Goal: Task Accomplishment & Management: Manage account settings

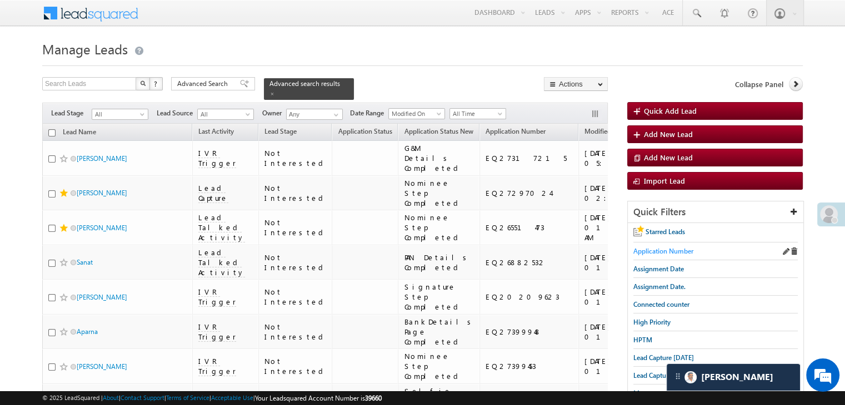
click at [668, 251] on span "Application Number" at bounding box center [663, 251] width 60 height 8
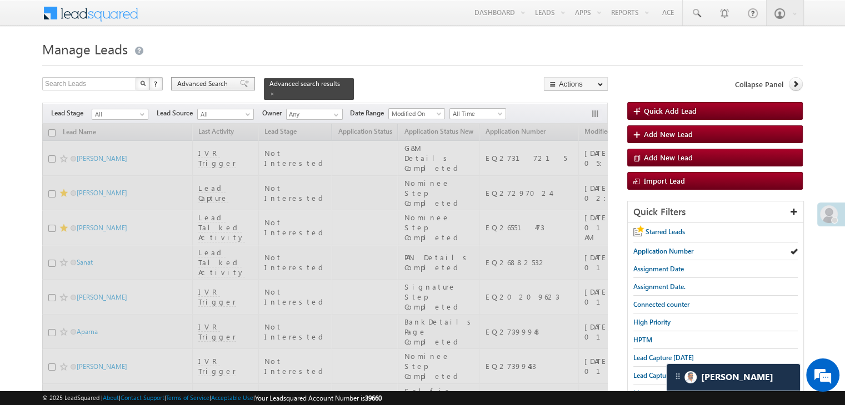
click at [221, 81] on span "Advanced Search" at bounding box center [204, 84] width 54 height 10
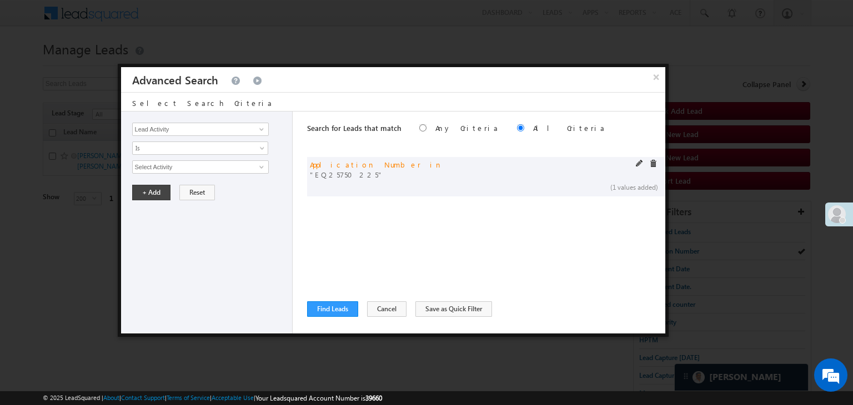
click at [639, 164] on span at bounding box center [640, 164] width 8 height 8
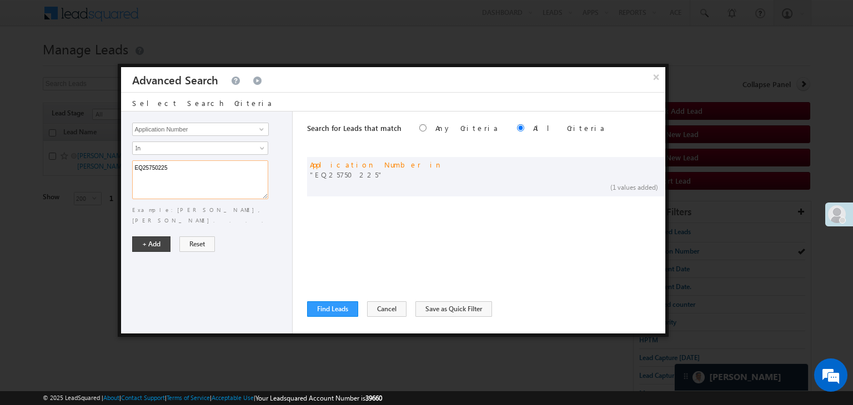
click at [202, 160] on textarea "EQ25750225" at bounding box center [200, 179] width 136 height 39
click at [195, 169] on textarea "EQ25750225" at bounding box center [200, 179] width 136 height 39
paste textarea "7458249 EQ27536748 EQ27529926 EQ27502777 EQ27521880 EQ27619259 EQ27628261 EQ277…"
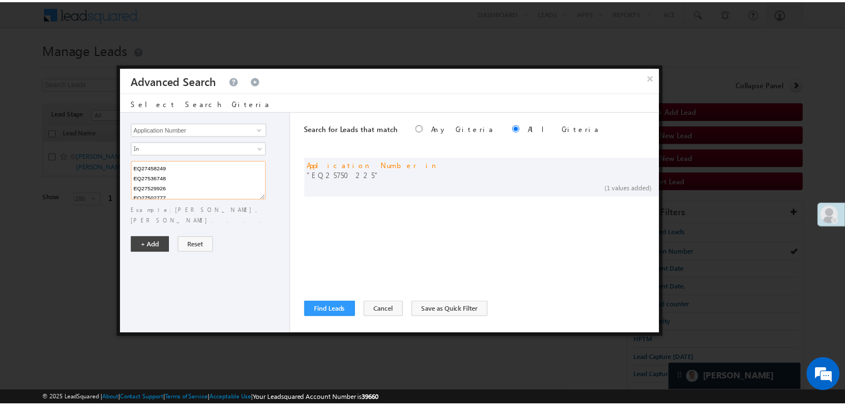
scroll to position [582, 0]
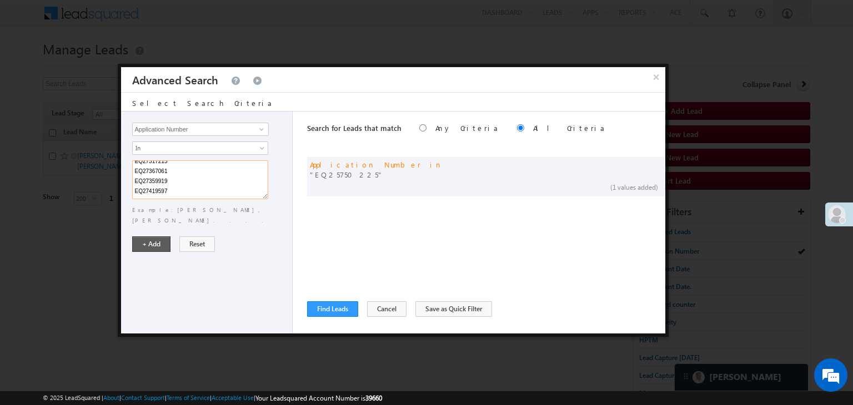
type textarea "EQ27458249 EQ27536748 EQ27529926 EQ27502777 EQ27521880 EQ27619259 EQ27628261 EQ…"
click at [155, 237] on button "+ Add" at bounding box center [151, 245] width 38 height 16
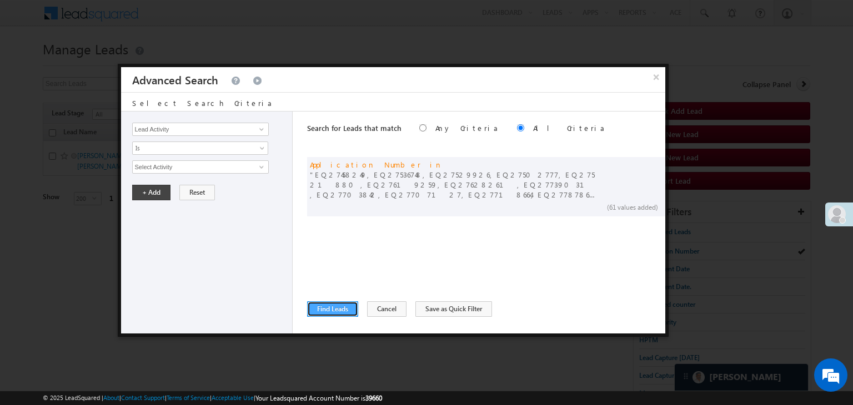
click at [341, 305] on button "Find Leads" at bounding box center [332, 310] width 51 height 16
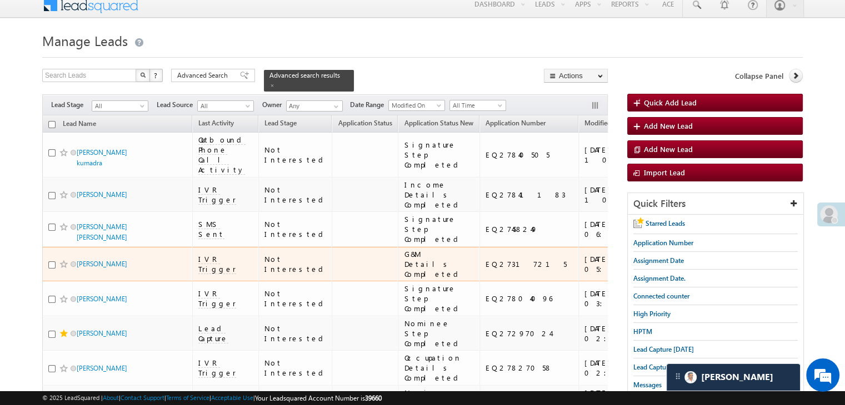
scroll to position [0, 0]
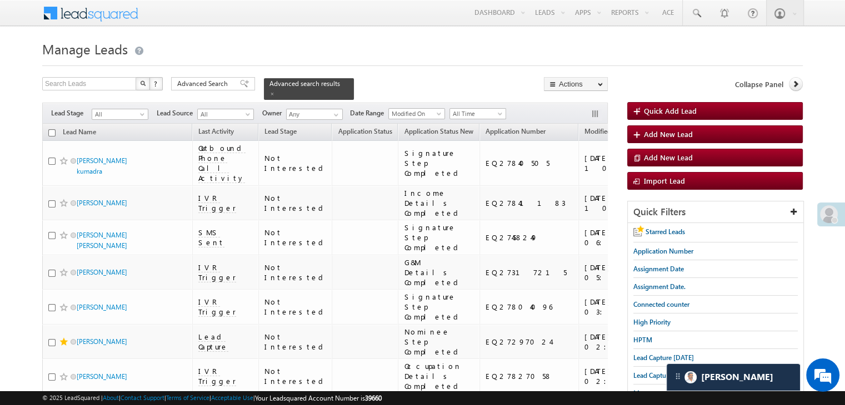
drag, startPoint x: 215, startPoint y: 87, endPoint x: 352, endPoint y: 253, distance: 215.0
click at [215, 87] on span "Advanced Search" at bounding box center [204, 84] width 54 height 10
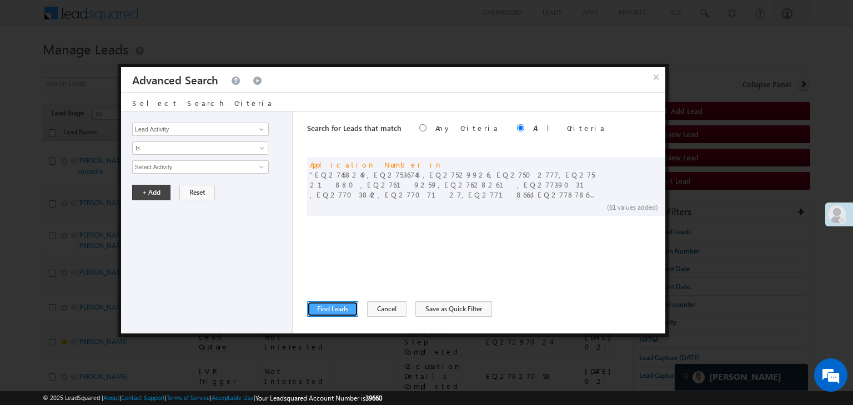
click at [334, 311] on button "Find Leads" at bounding box center [332, 310] width 51 height 16
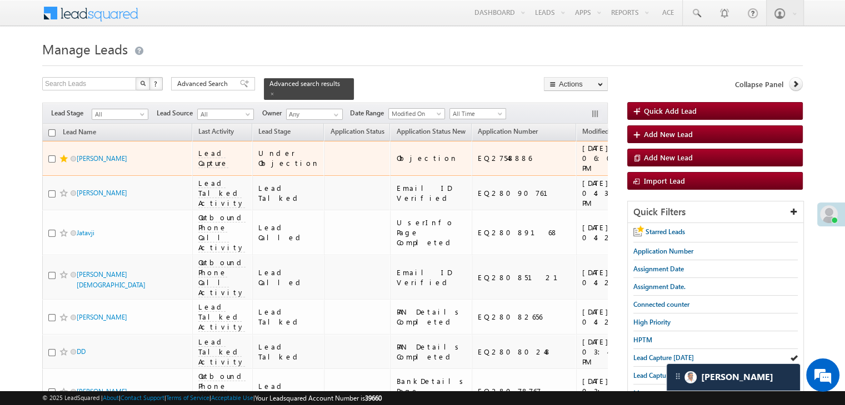
scroll to position [5610, 0]
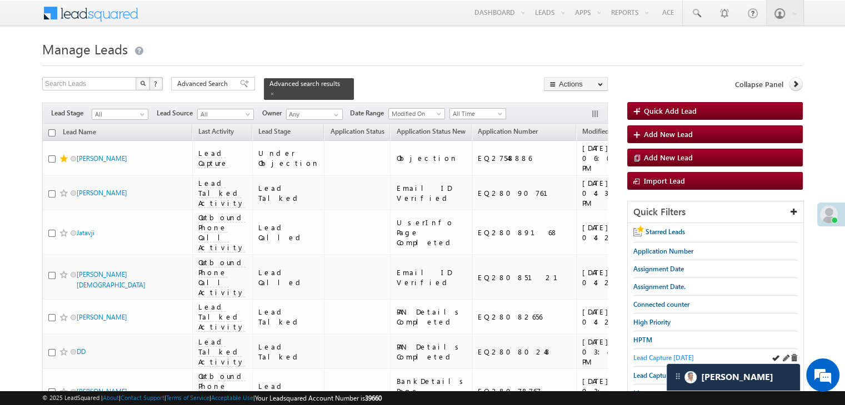
click at [657, 360] on span "Lead Capture [DATE]" at bounding box center [663, 358] width 61 height 8
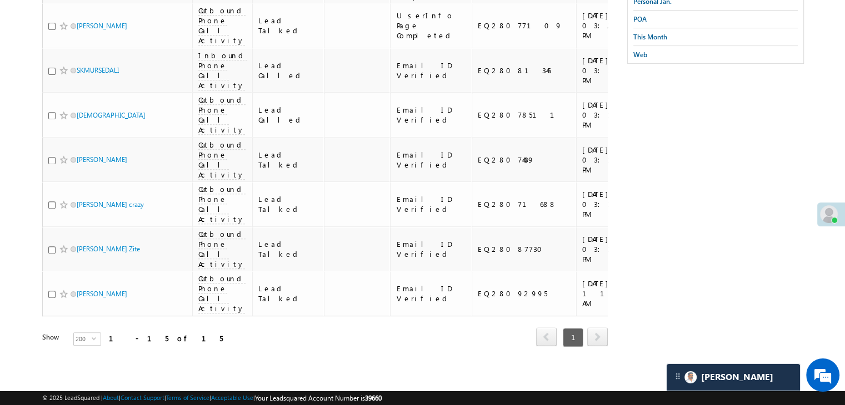
scroll to position [444, 0]
click at [662, 36] on span "This Month" at bounding box center [650, 38] width 34 height 8
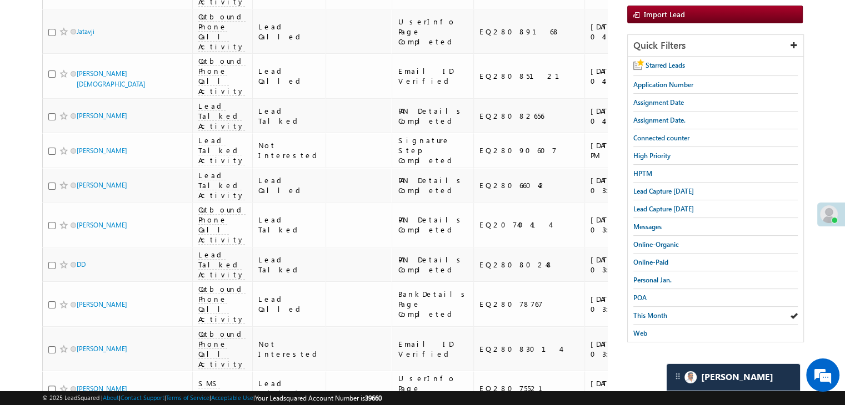
scroll to position [0, 0]
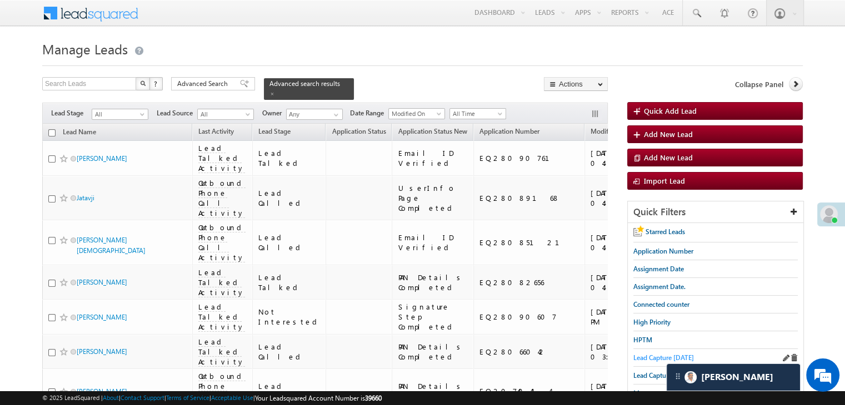
click at [641, 356] on span "Lead Capture [DATE]" at bounding box center [663, 358] width 61 height 8
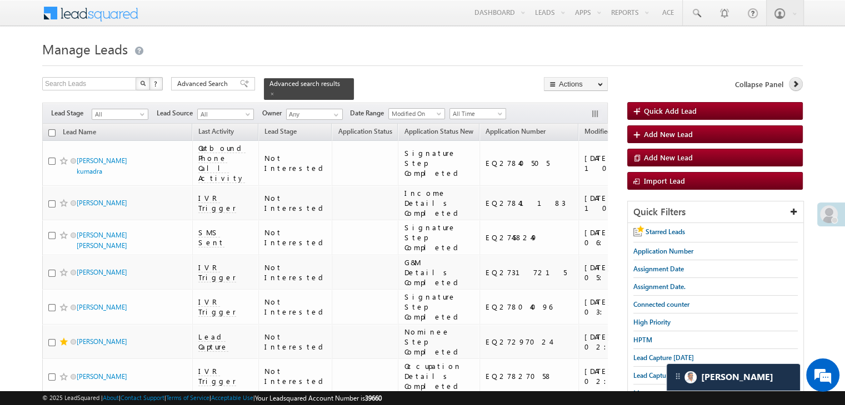
click at [792, 87] on icon at bounding box center [795, 84] width 8 height 8
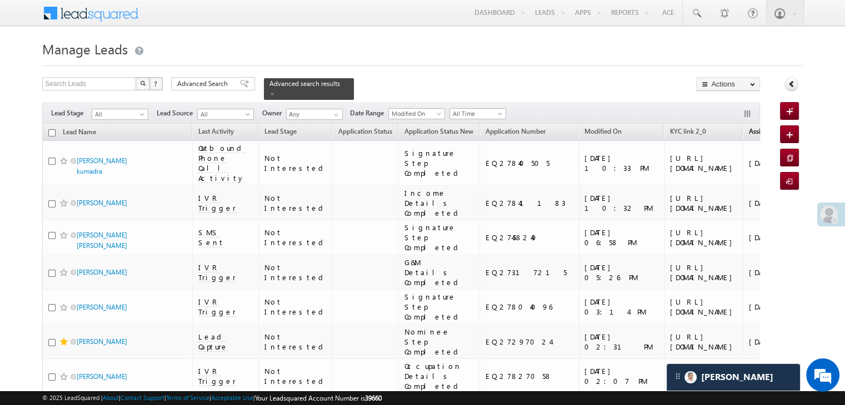
click at [748, 127] on span "Assignment Date" at bounding box center [773, 131] width 51 height 8
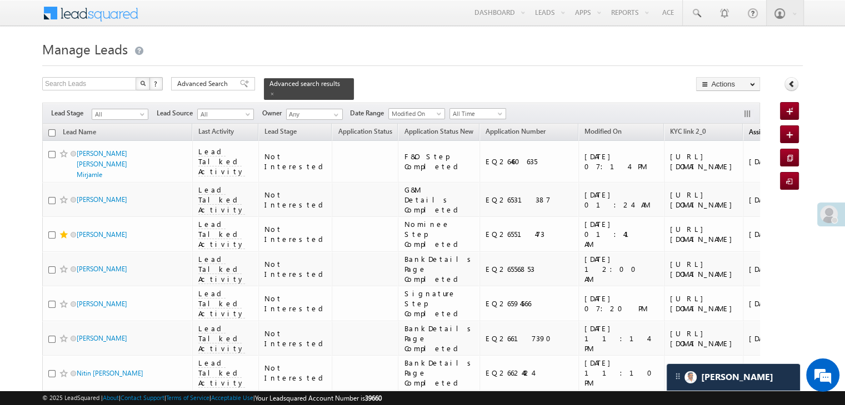
click at [748, 128] on span "Assignment Date" at bounding box center [773, 132] width 51 height 8
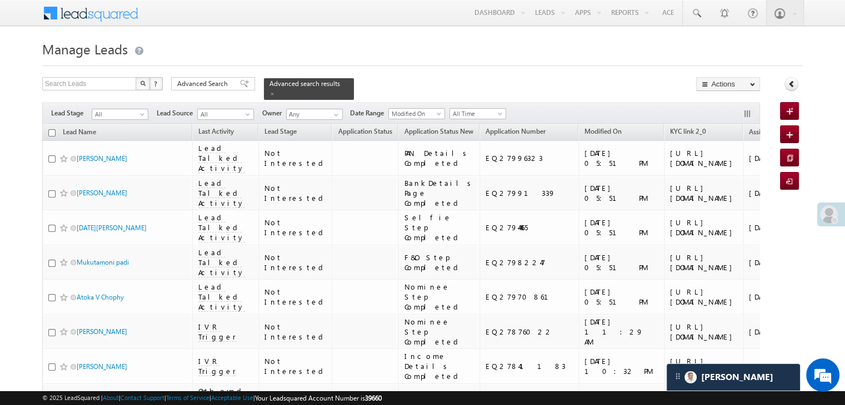
click at [53, 129] on input "checkbox" at bounding box center [51, 132] width 7 height 7
checkbox input "true"
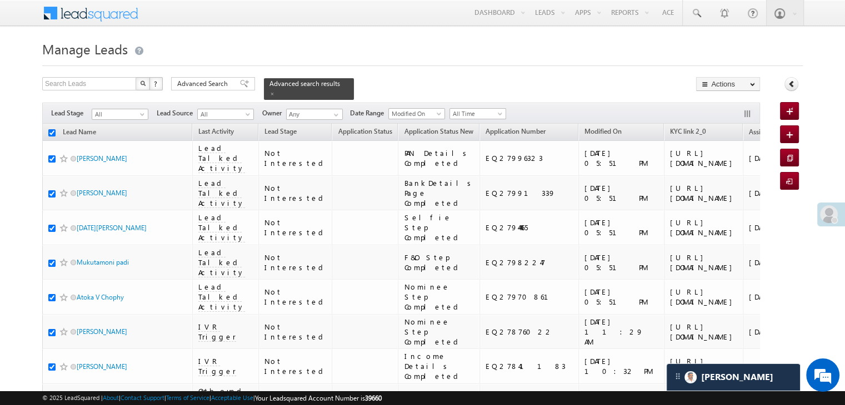
checkbox input "true"
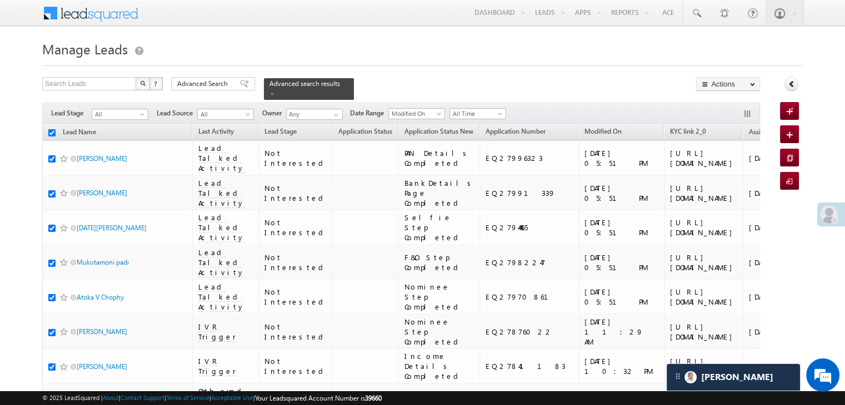
checkbox input "true"
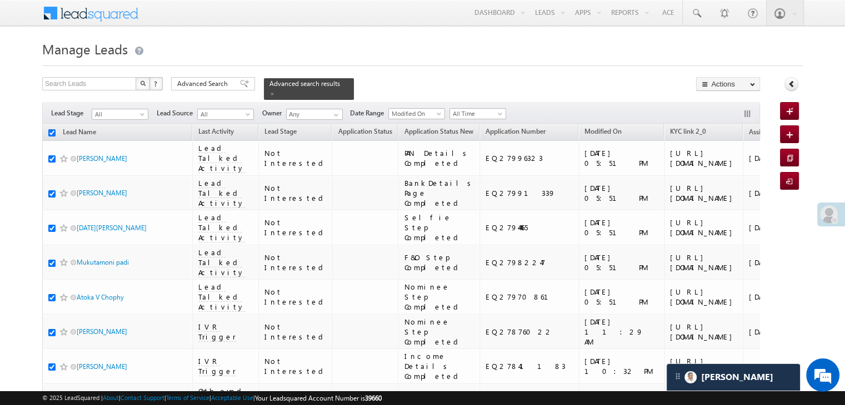
checkbox input "true"
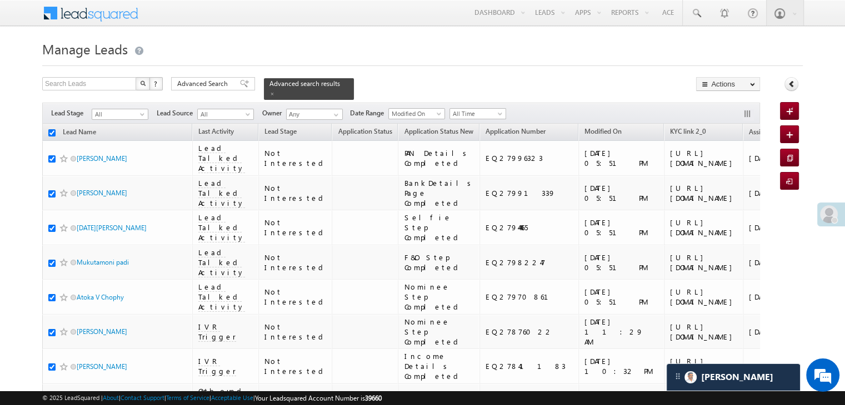
checkbox input "true"
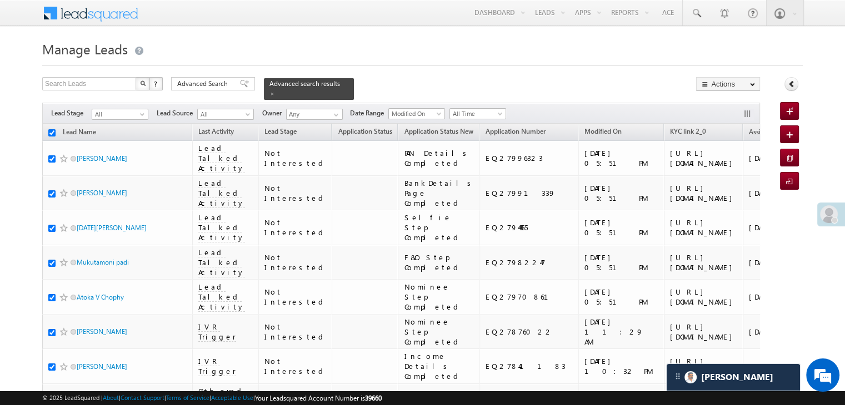
checkbox input "true"
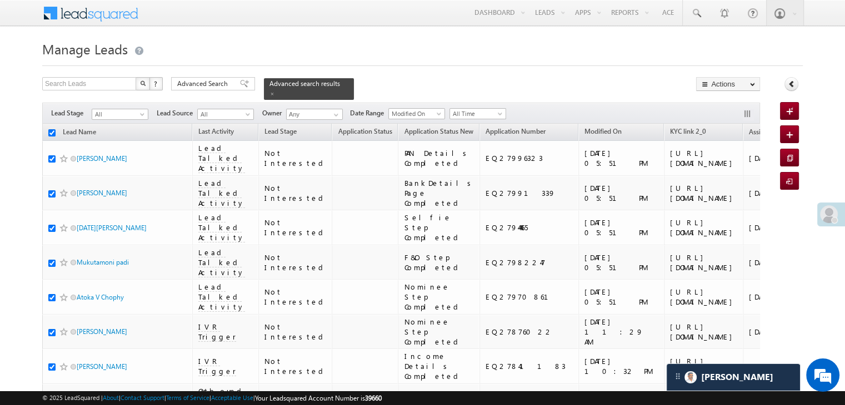
checkbox input "true"
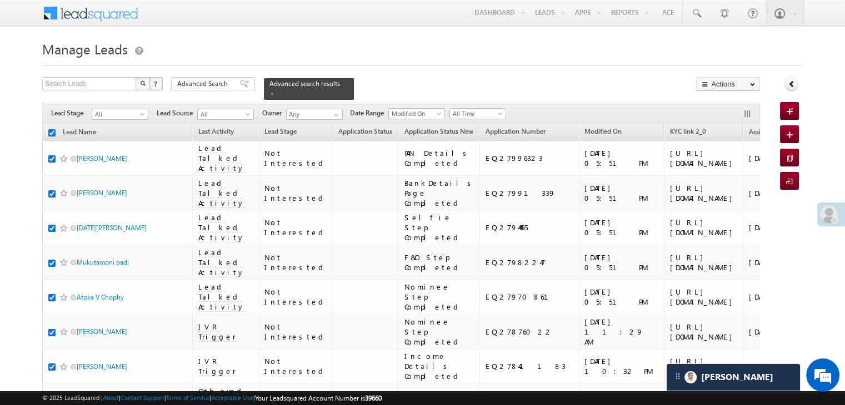
checkbox input "true"
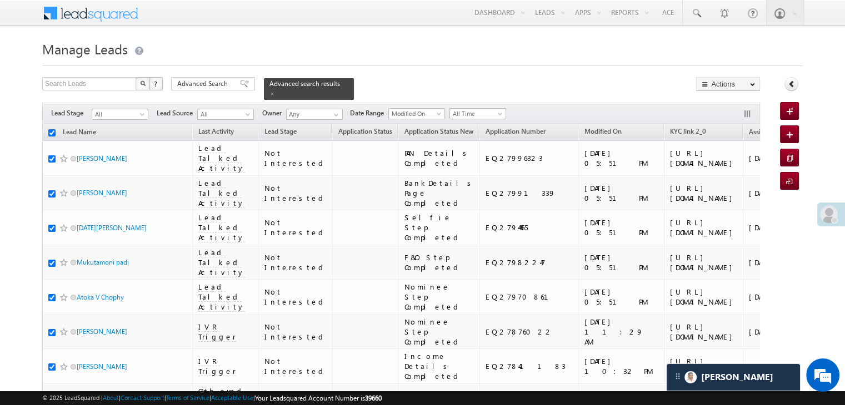
checkbox input "true"
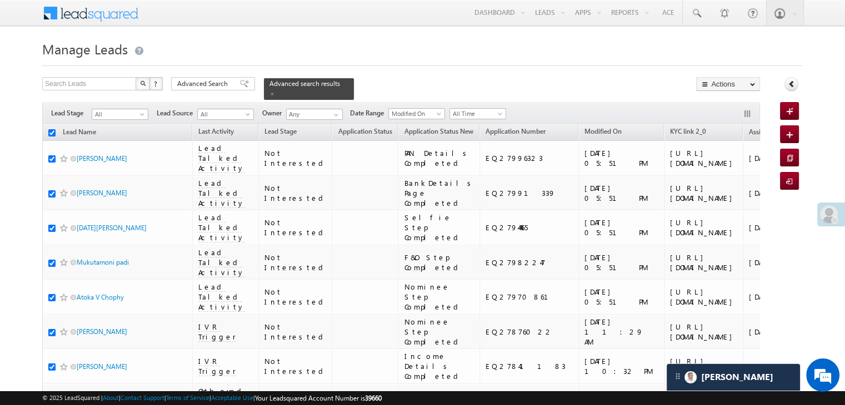
checkbox input "true"
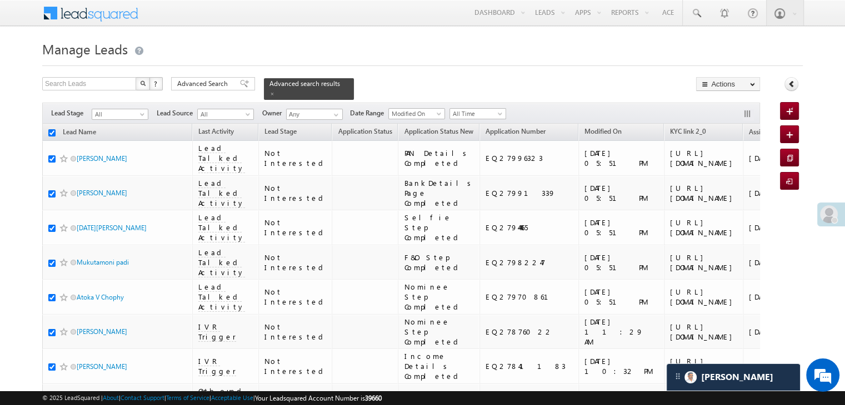
checkbox input "true"
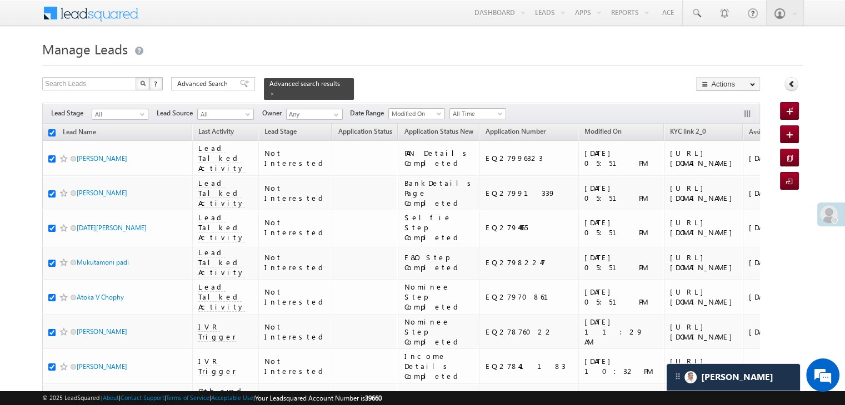
checkbox input "true"
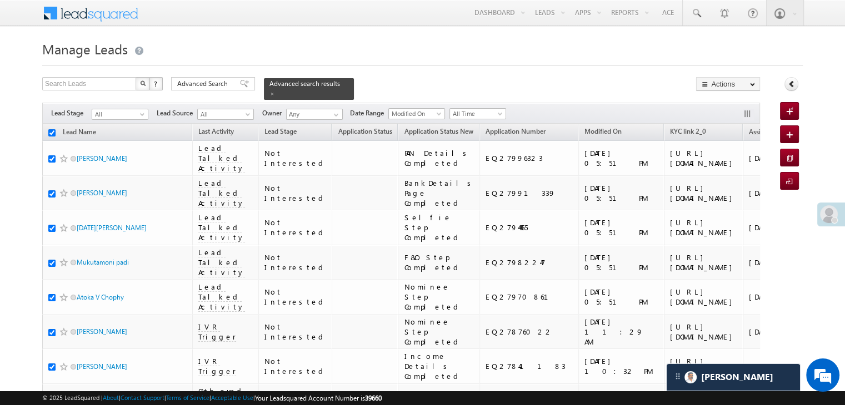
checkbox input "true"
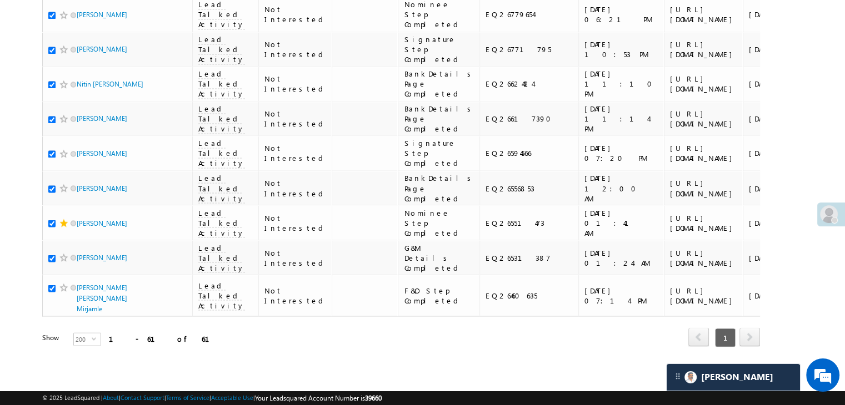
scroll to position [3758, 0]
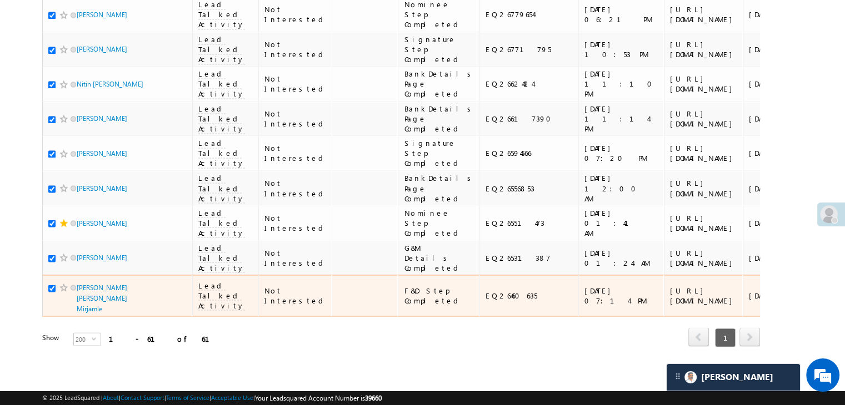
click at [54, 285] on input "checkbox" at bounding box center [51, 288] width 7 height 7
checkbox input "false"
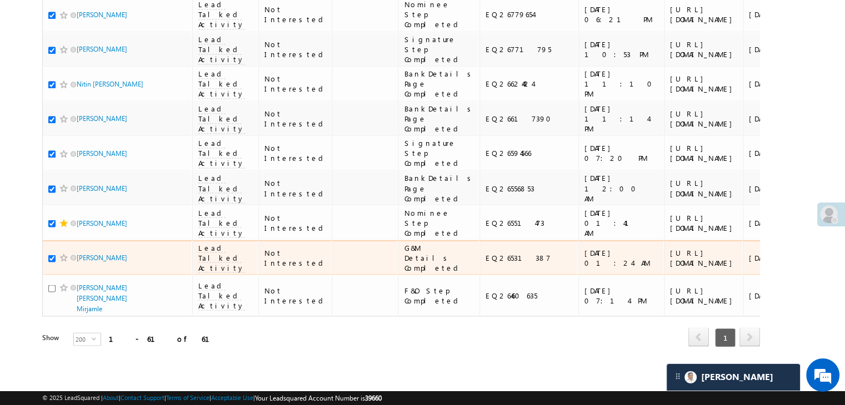
click at [52, 255] on input "checkbox" at bounding box center [51, 258] width 7 height 7
checkbox input "false"
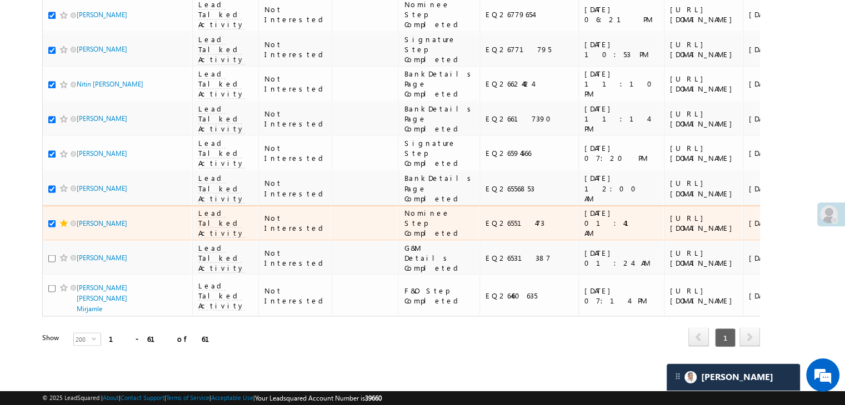
click at [51, 220] on input "checkbox" at bounding box center [51, 223] width 7 height 7
checkbox input "false"
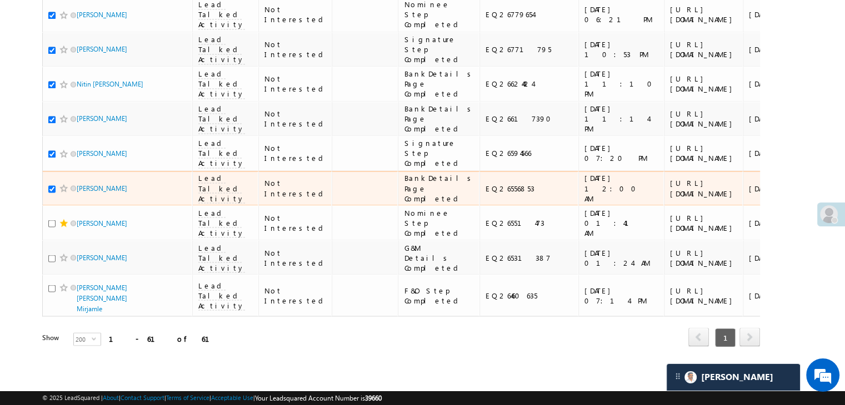
click at [51, 193] on input "checkbox" at bounding box center [51, 188] width 7 height 7
checkbox input "false"
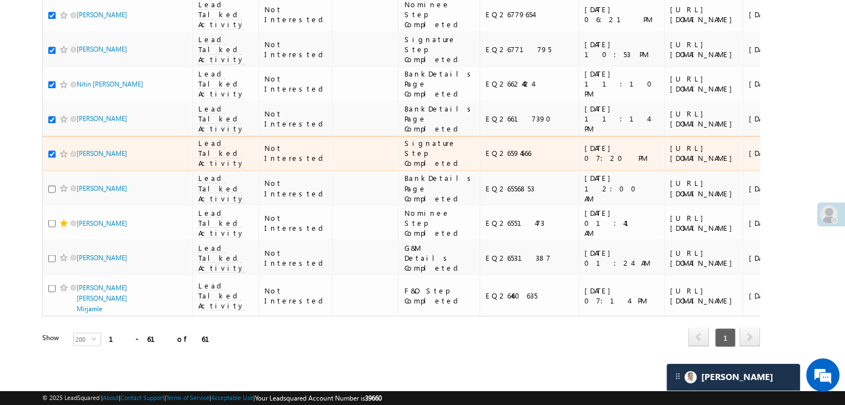
click at [52, 150] on input "checkbox" at bounding box center [51, 153] width 7 height 7
checkbox input "false"
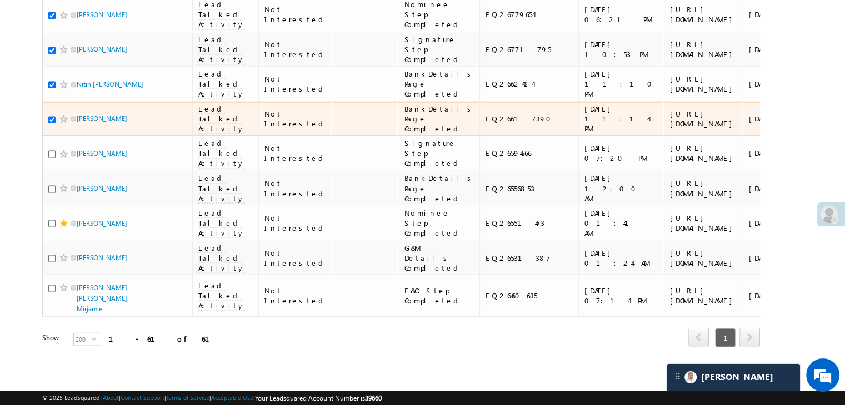
click at [52, 116] on input "checkbox" at bounding box center [51, 119] width 7 height 7
checkbox input "false"
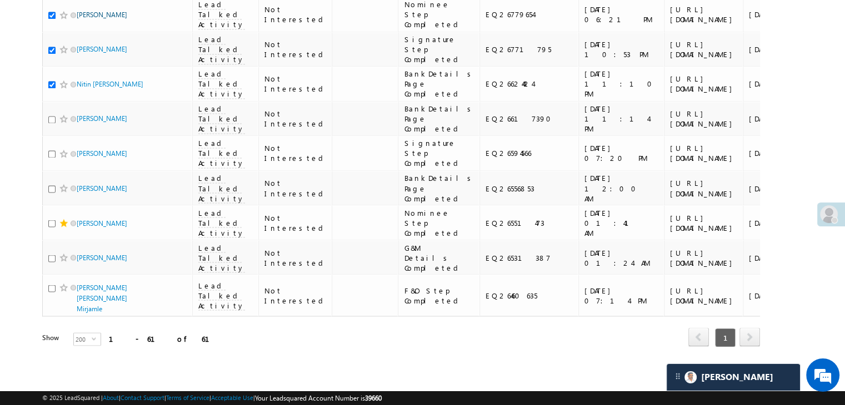
scroll to position [3314, 0]
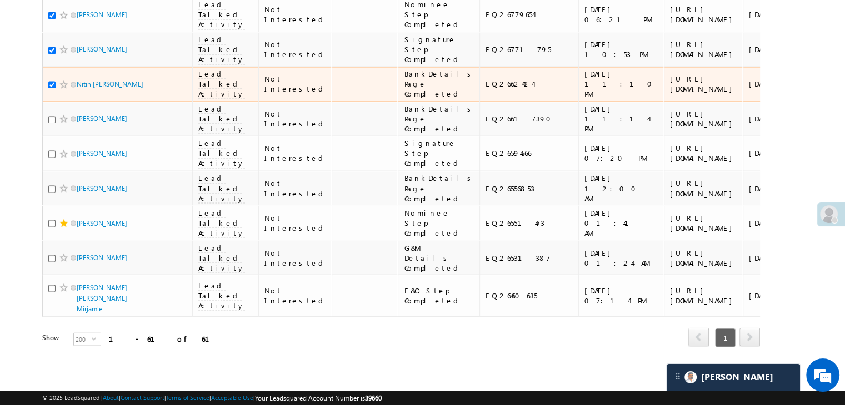
drag, startPoint x: 51, startPoint y: 331, endPoint x: 51, endPoint y: 319, distance: 12.2
click at [51, 88] on input "checkbox" at bounding box center [51, 84] width 7 height 7
checkbox input "false"
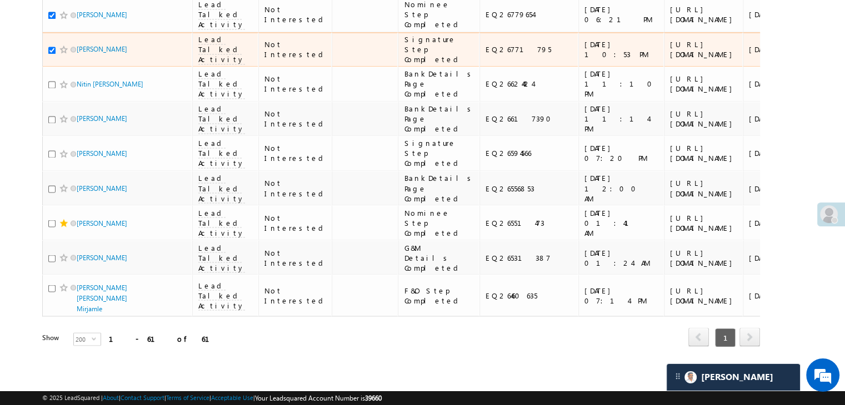
click at [52, 54] on input "checkbox" at bounding box center [51, 50] width 7 height 7
checkbox input "false"
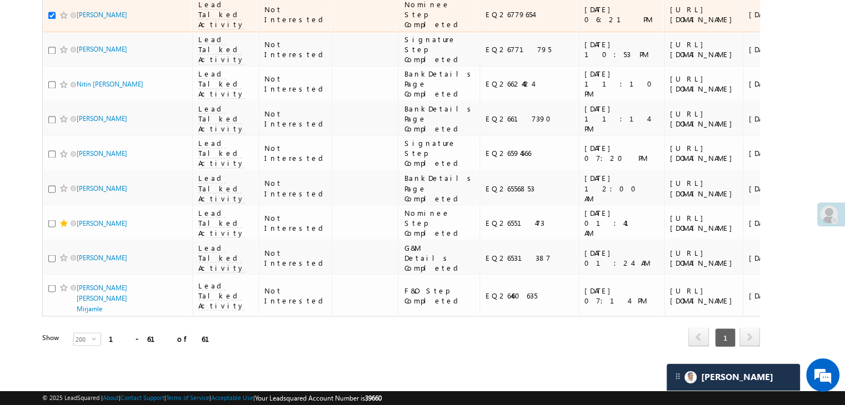
click at [53, 19] on input "checkbox" at bounding box center [51, 15] width 7 height 7
checkbox input "false"
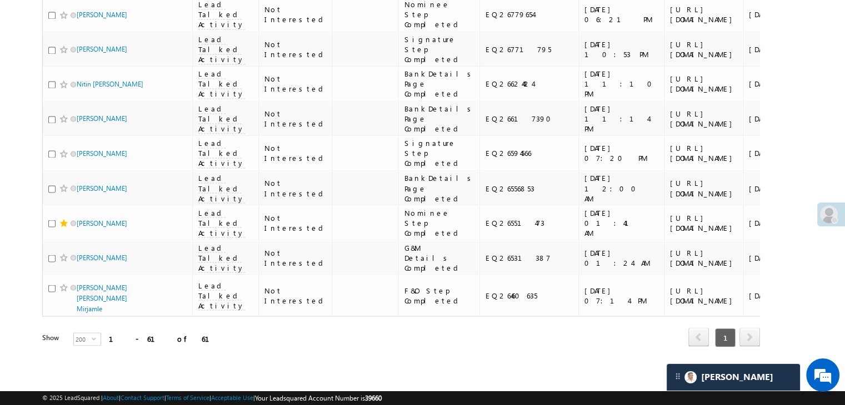
checkbox input "false"
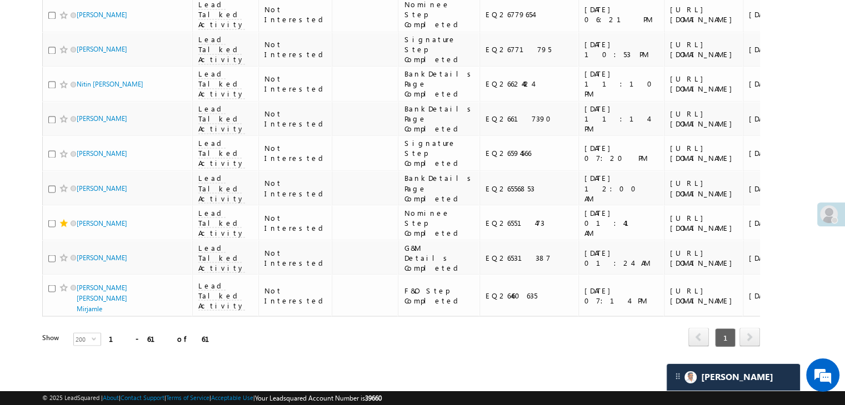
checkbox input "false"
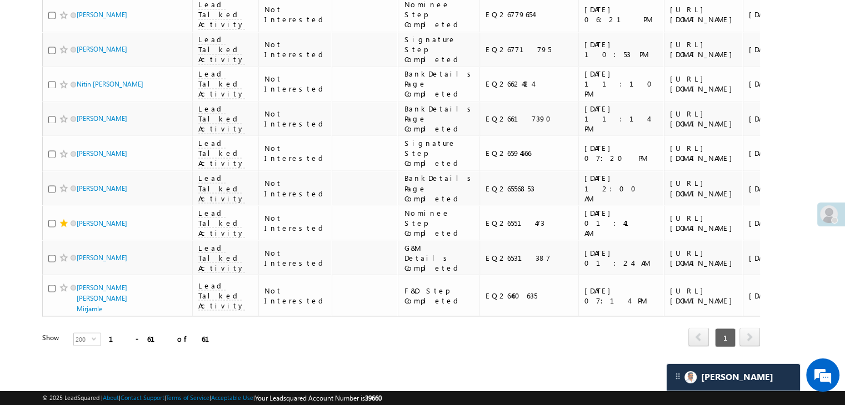
checkbox input "false"
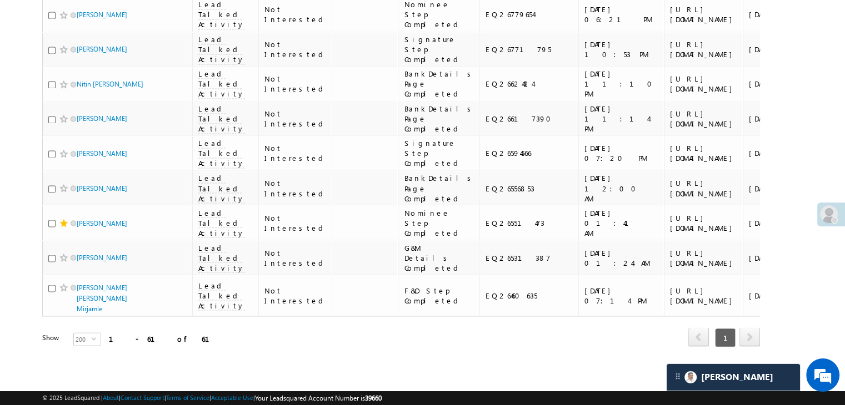
checkbox input "false"
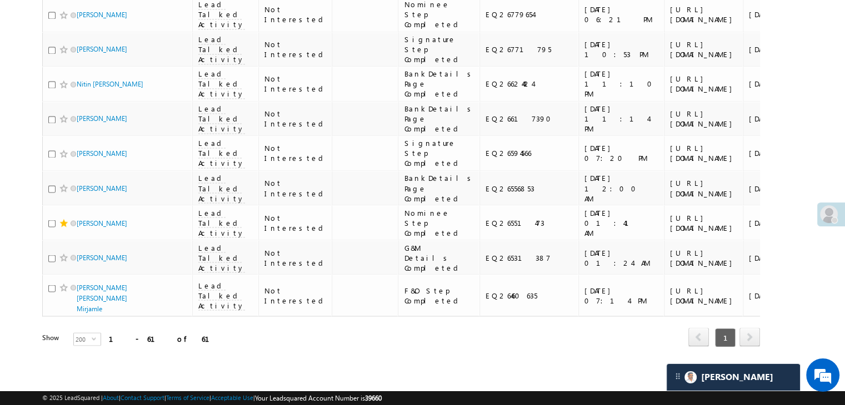
checkbox input "false"
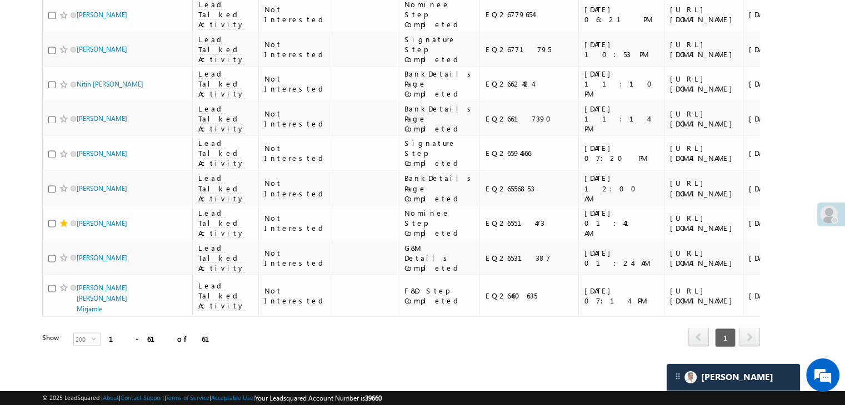
checkbox input "false"
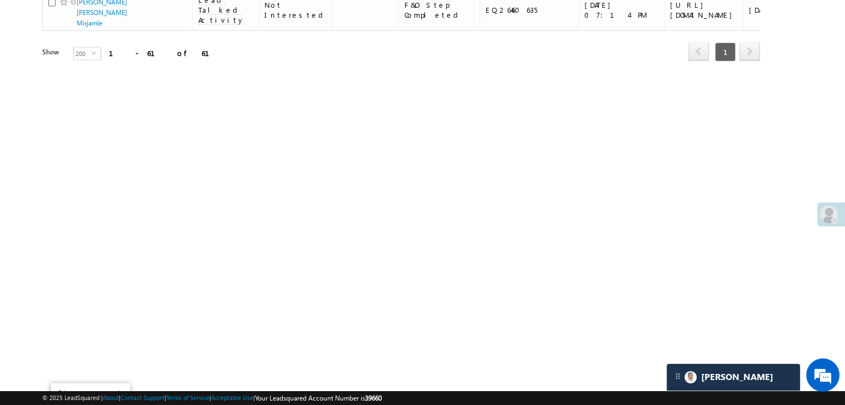
scroll to position [2314, 0]
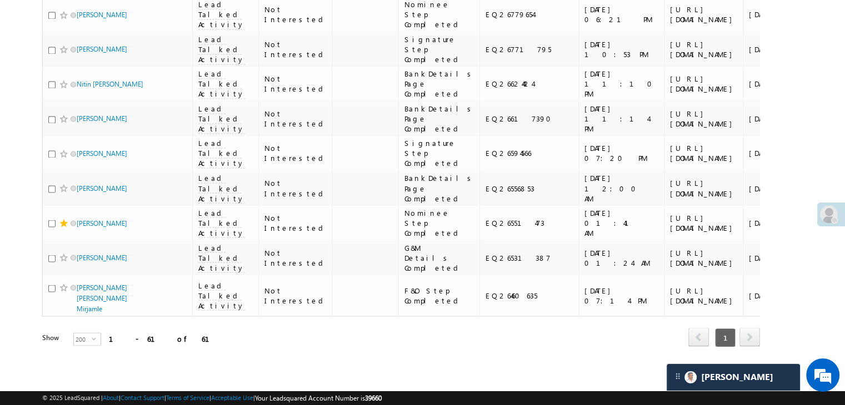
checkbox input "false"
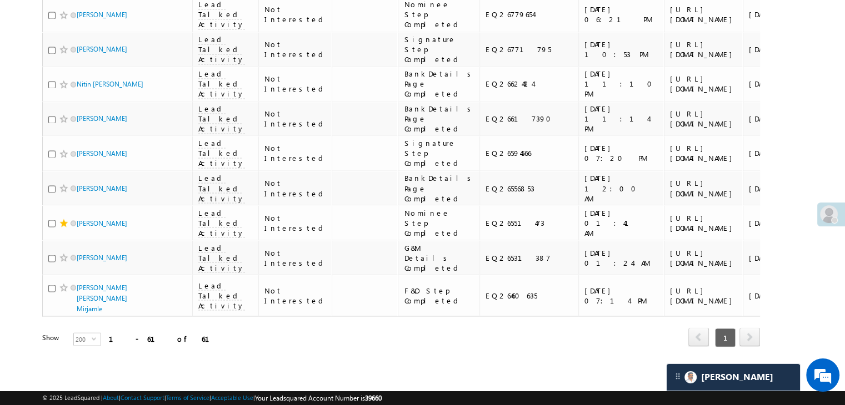
checkbox input "false"
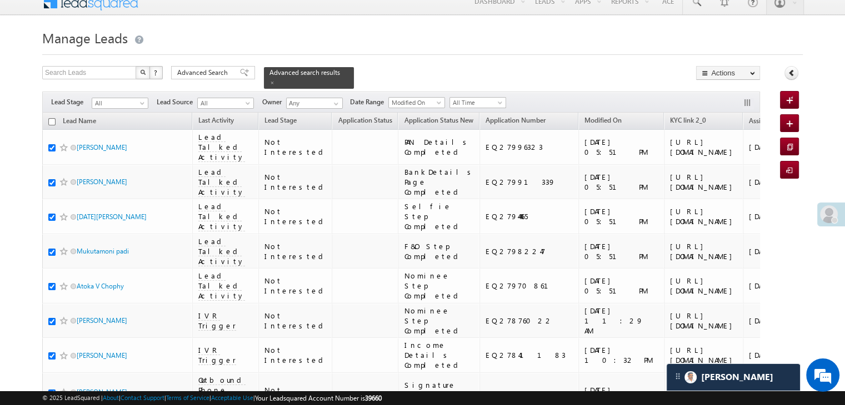
scroll to position [0, 0]
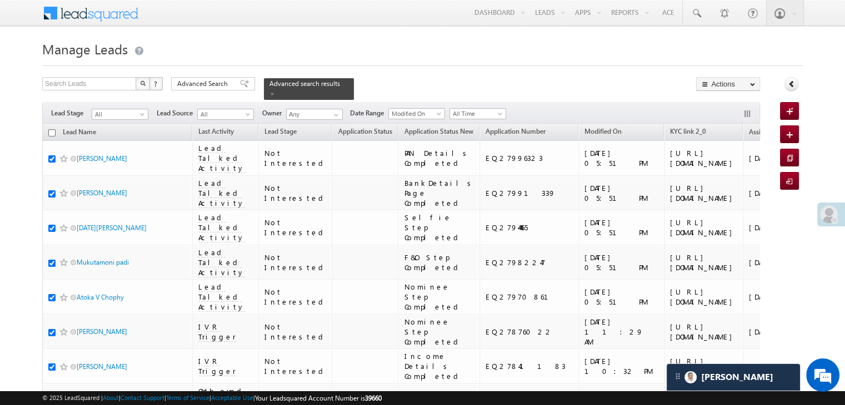
click at [51, 129] on input "checkbox" at bounding box center [51, 132] width 7 height 7
checkbox input "true"
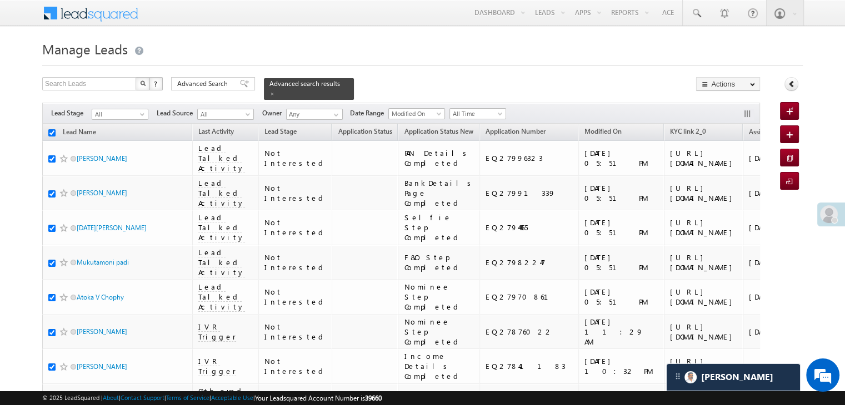
checkbox input "true"
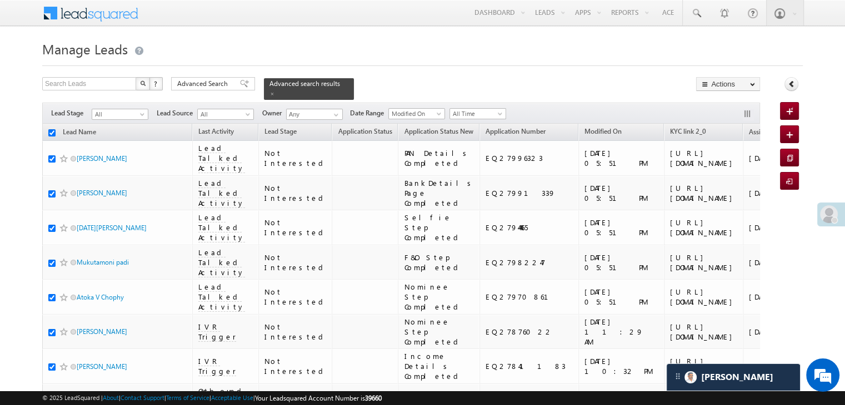
checkbox input "true"
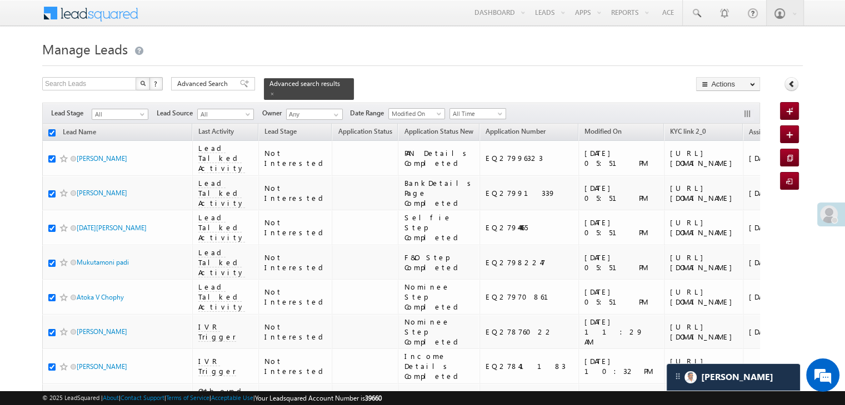
checkbox input "true"
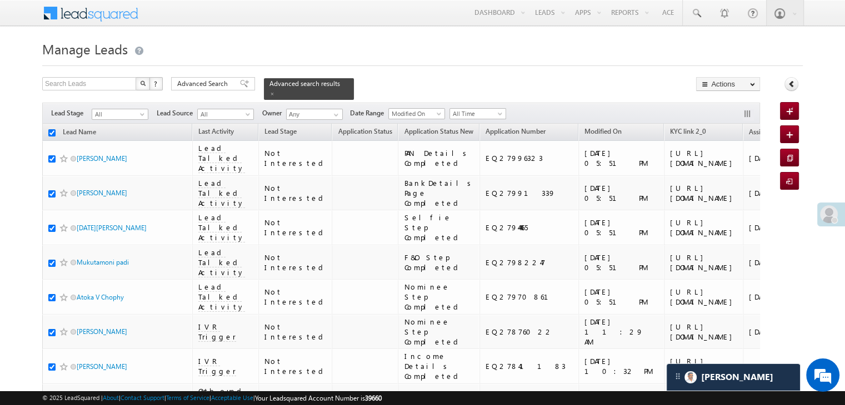
checkbox input "true"
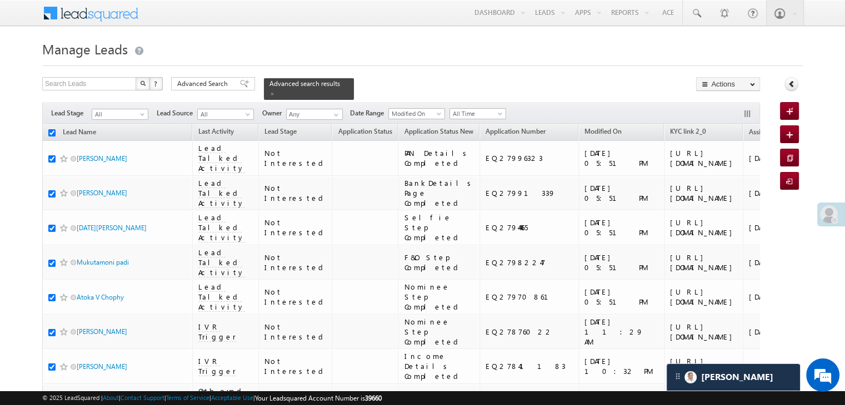
checkbox input "true"
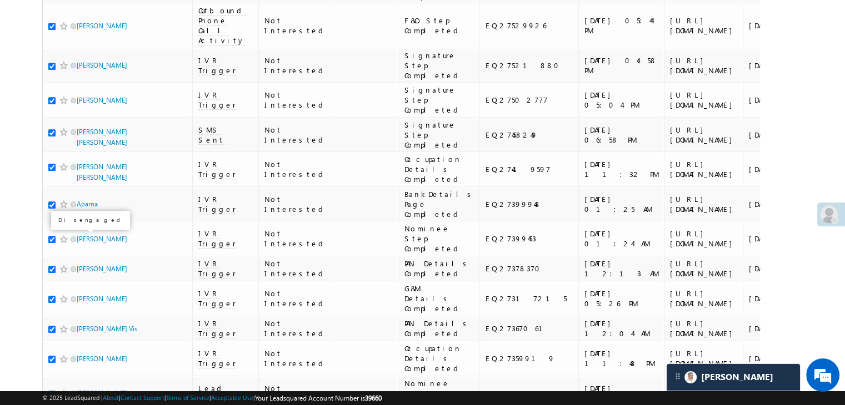
scroll to position [777, 0]
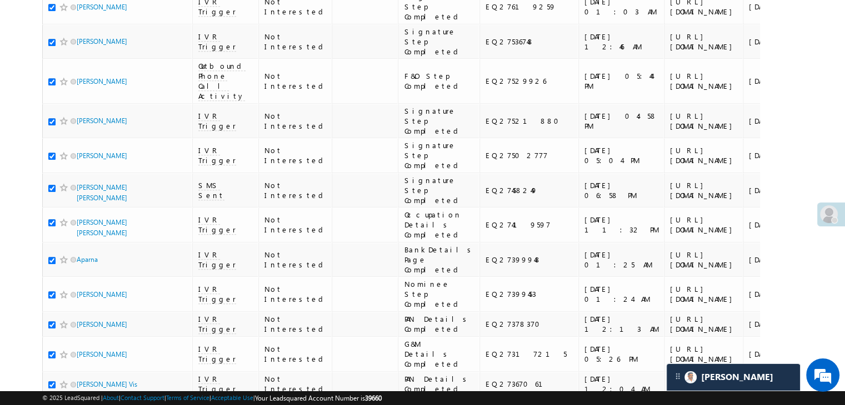
checkbox input "false"
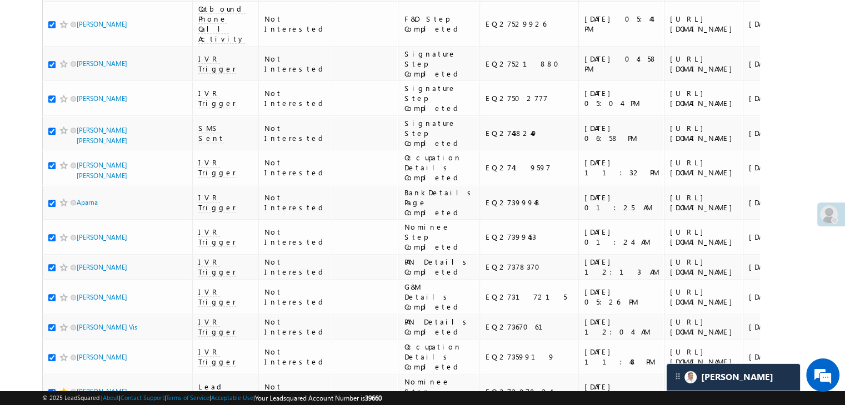
scroll to position [888, 0]
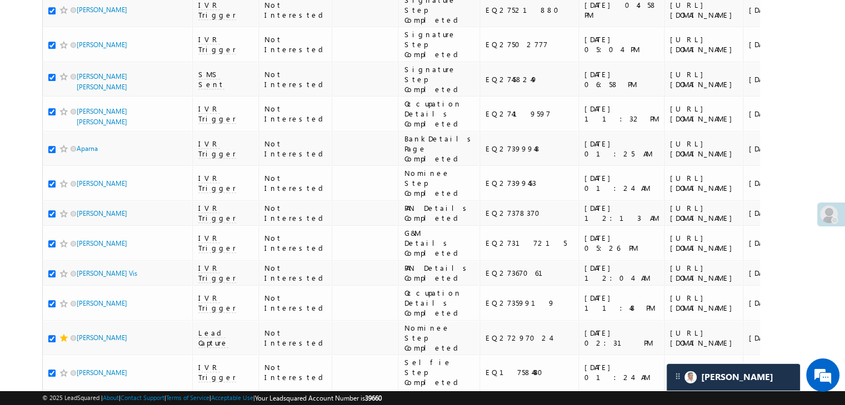
checkbox input "false"
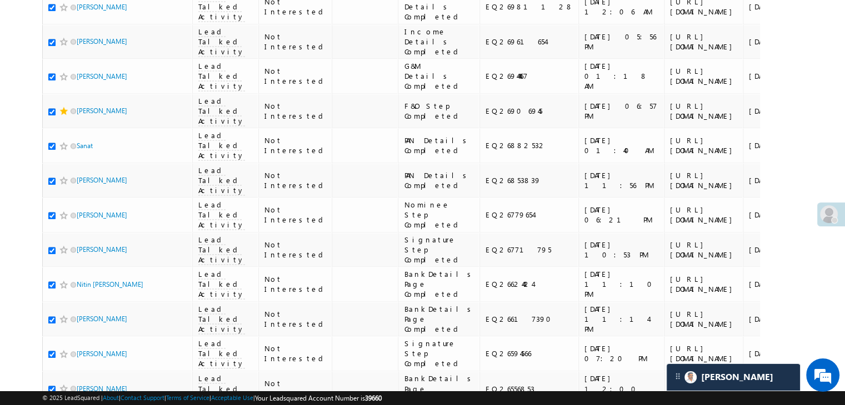
scroll to position [1888, 0]
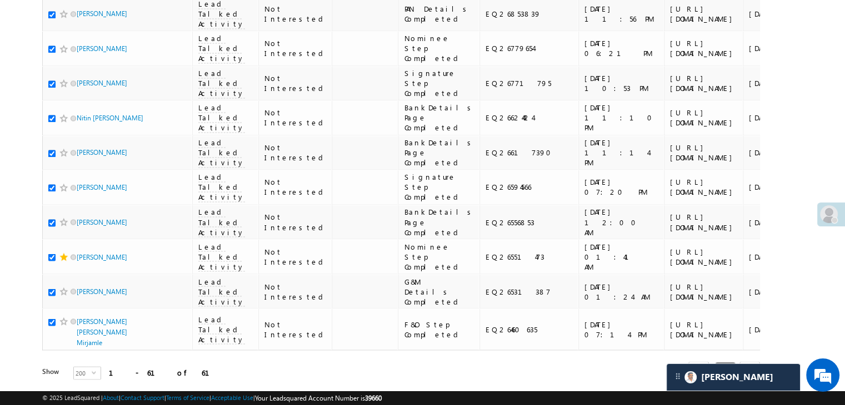
checkbox input "false"
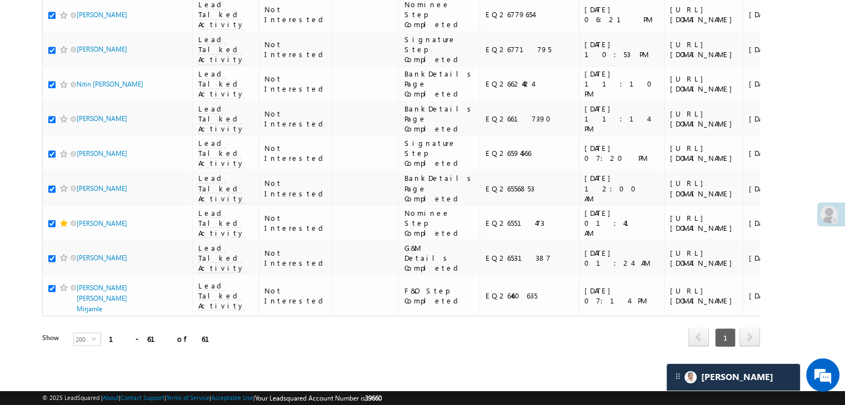
scroll to position [2110, 0]
checkbox input "false"
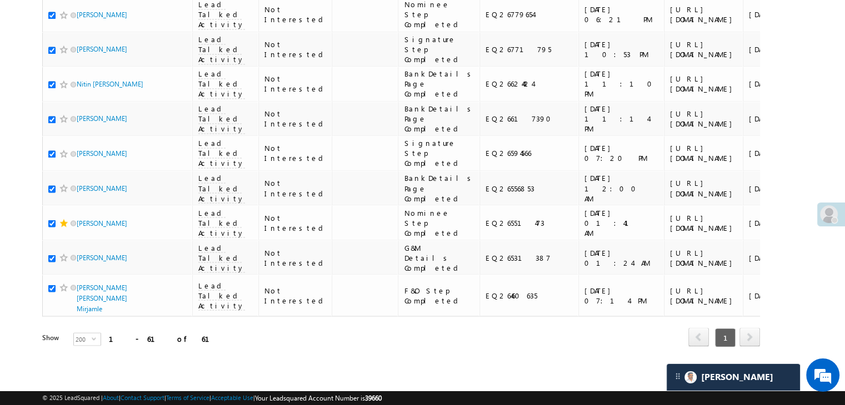
checkbox input "false"
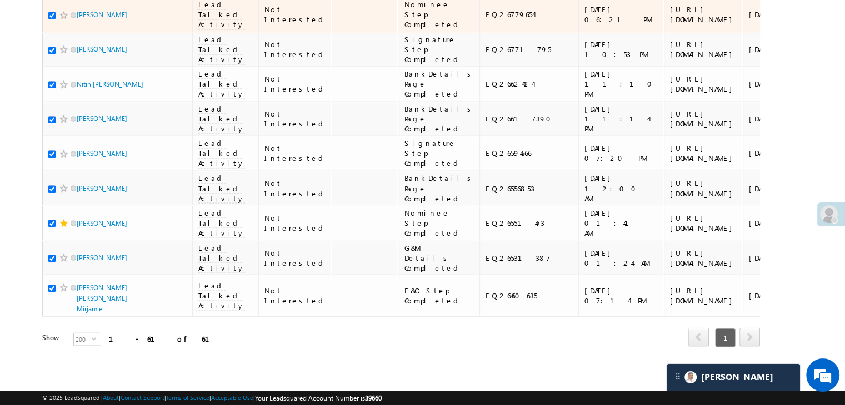
scroll to position [3665, 0]
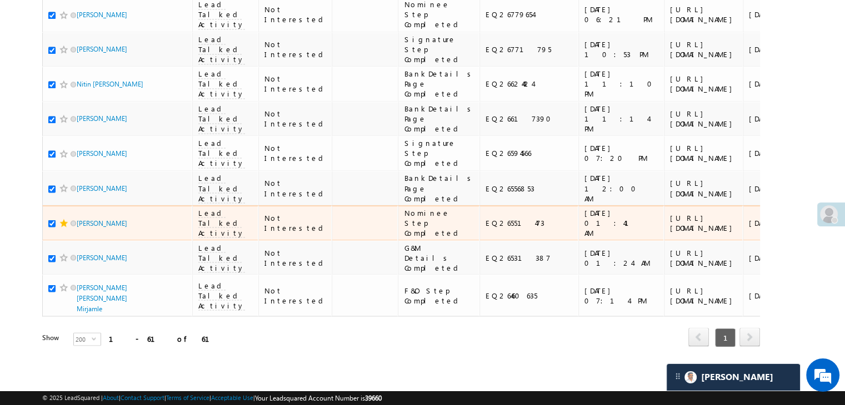
click at [47, 240] on td "[PERSON_NAME]" at bounding box center [117, 222] width 150 height 35
click at [49, 227] on input "checkbox" at bounding box center [51, 223] width 7 height 7
checkbox input "true"
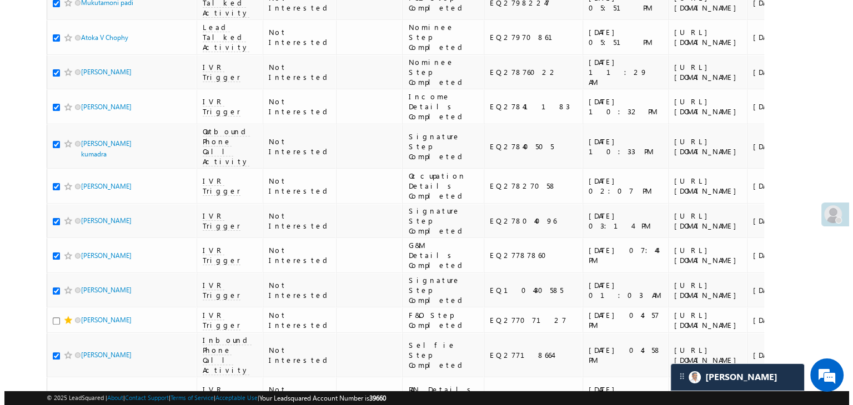
scroll to position [0, 0]
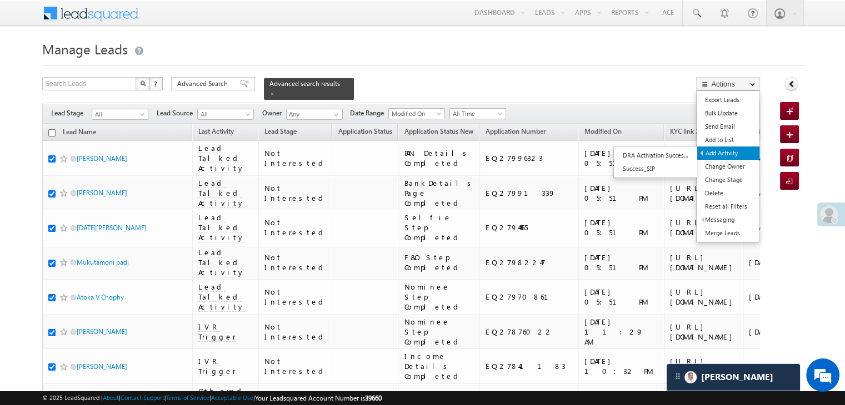
click at [735, 154] on link "Add Activity" at bounding box center [728, 153] width 62 height 13
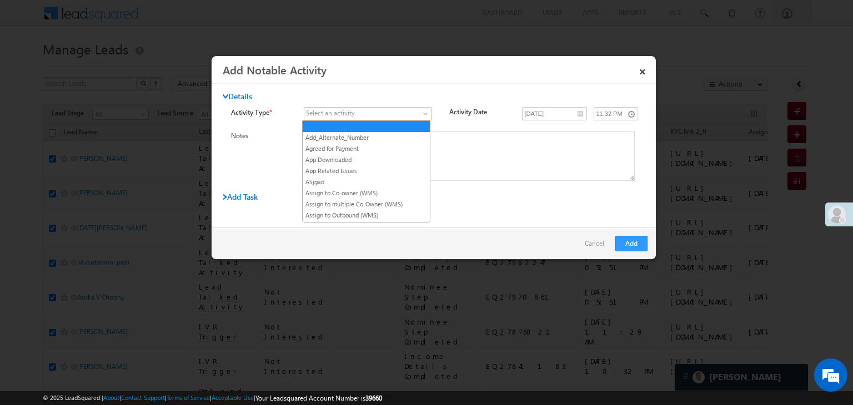
click at [356, 114] on span at bounding box center [360, 114] width 113 height 10
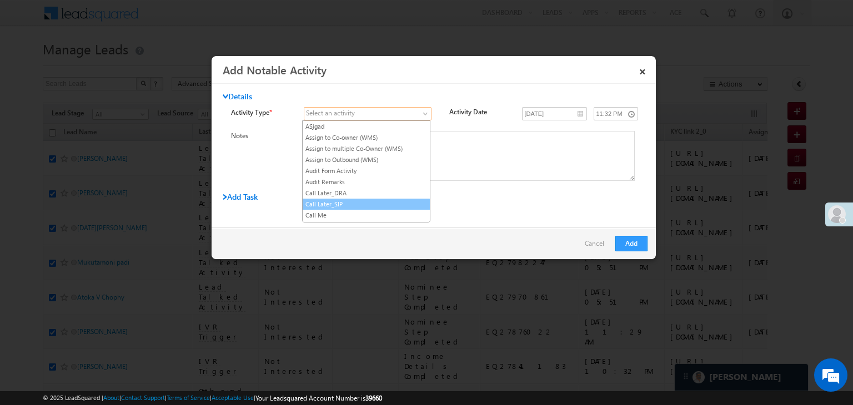
scroll to position [111, 0]
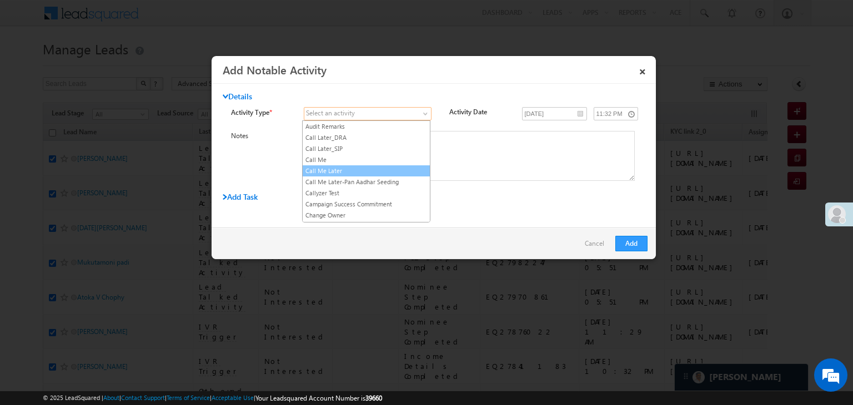
click at [348, 170] on link "Call Me Later" at bounding box center [366, 171] width 127 height 10
